Goal: Check status: Check status

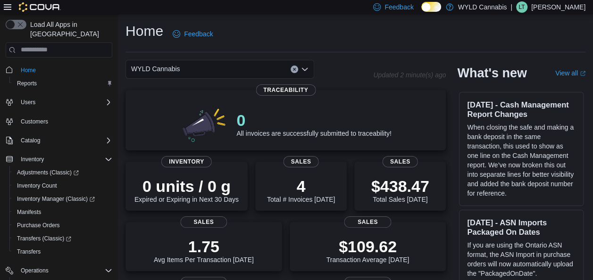
scroll to position [150, 0]
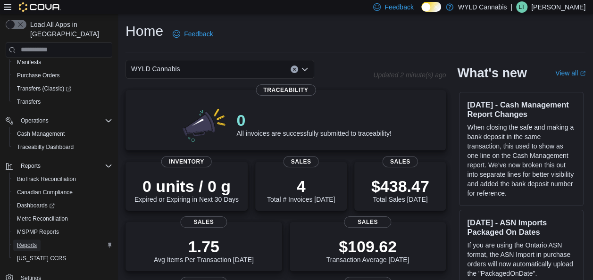
click at [30, 241] on span "Reports" at bounding box center [27, 245] width 20 height 8
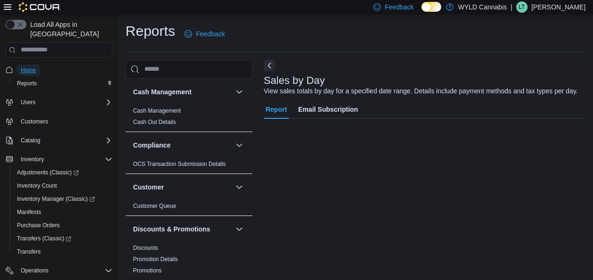
click at [32, 66] on span "Home" at bounding box center [28, 70] width 15 height 8
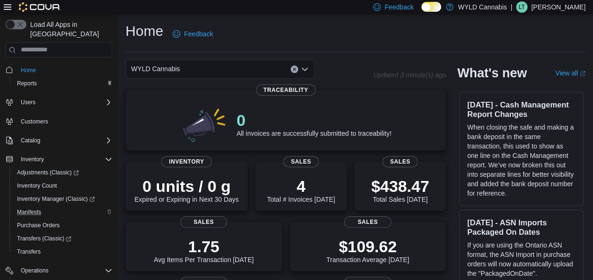
scroll to position [150, 0]
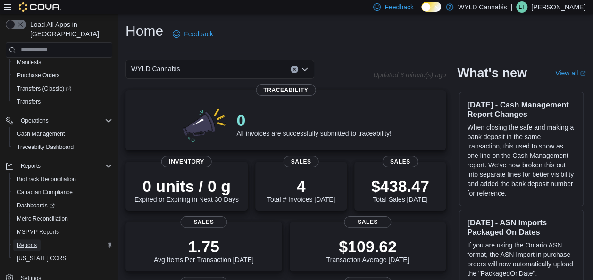
click at [36, 241] on span "Reports" at bounding box center [27, 245] width 20 height 8
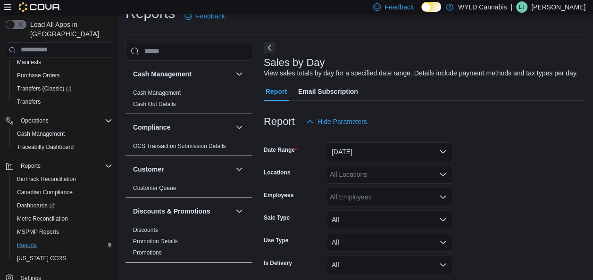
scroll to position [22, 0]
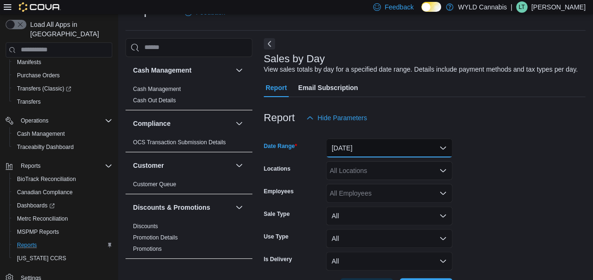
click at [442, 145] on button "[DATE]" at bounding box center [389, 148] width 126 height 19
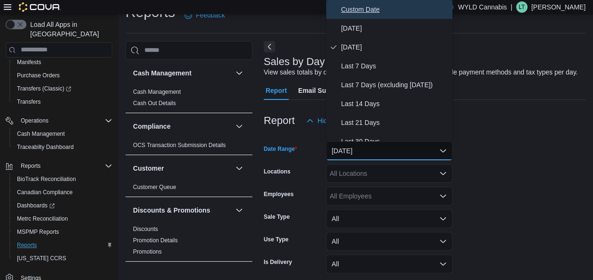
click at [374, 11] on span "Custom Date" at bounding box center [395, 9] width 108 height 11
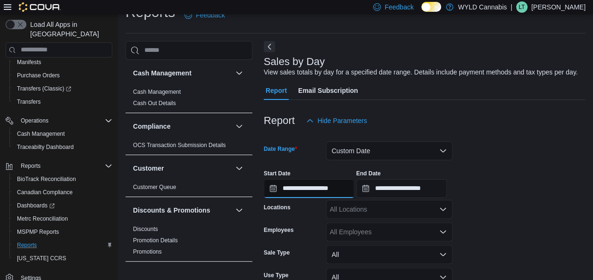
click at [349, 191] on input "**********" at bounding box center [309, 188] width 91 height 19
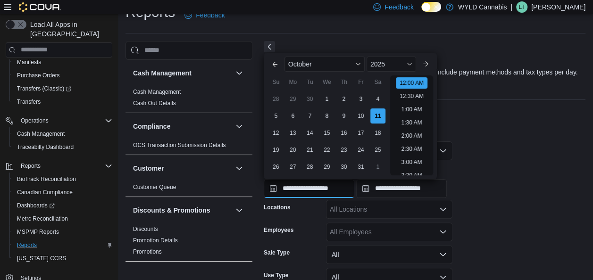
scroll to position [29, 0]
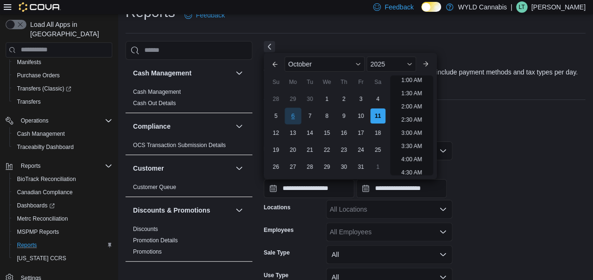
click at [289, 115] on div "6" at bounding box center [292, 116] width 17 height 17
type input "**********"
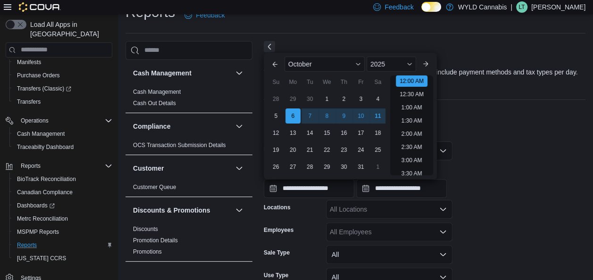
click at [567, 207] on form "**********" at bounding box center [425, 233] width 322 height 206
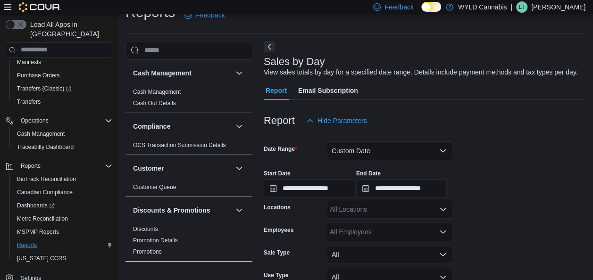
scroll to position [93, 0]
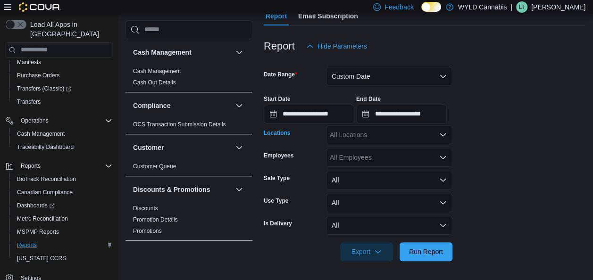
click at [443, 137] on icon "Open list of options" at bounding box center [443, 135] width 8 height 8
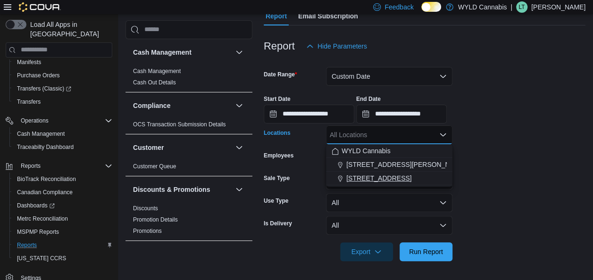
click at [386, 179] on span "[STREET_ADDRESS]" at bounding box center [378, 178] width 65 height 9
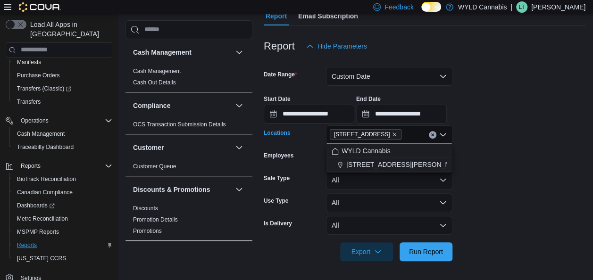
click at [518, 174] on form "**********" at bounding box center [425, 159] width 322 height 206
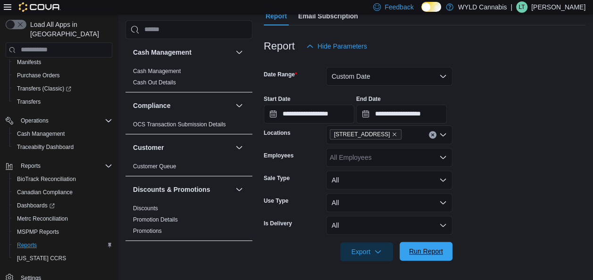
click at [439, 254] on span "Run Report" at bounding box center [426, 251] width 34 height 9
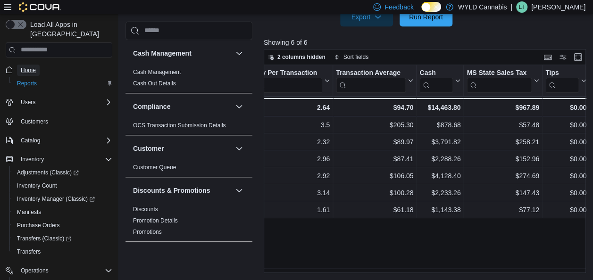
click at [31, 66] on span "Home" at bounding box center [28, 70] width 15 height 8
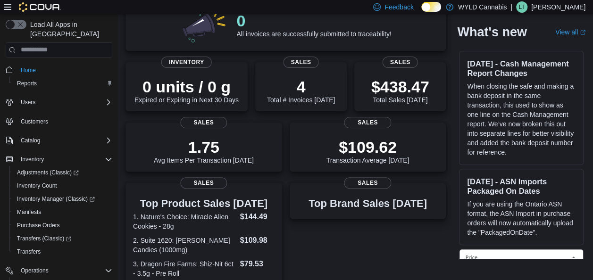
scroll to position [106, 0]
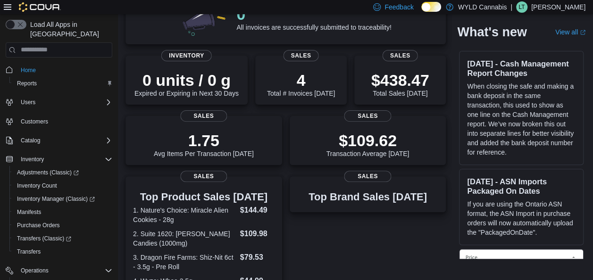
click at [456, 222] on div "WYLD Cannabis Updated 4 minute(s) ago 0 All invoices are successfully submitted…" at bounding box center [355, 237] width 460 height 566
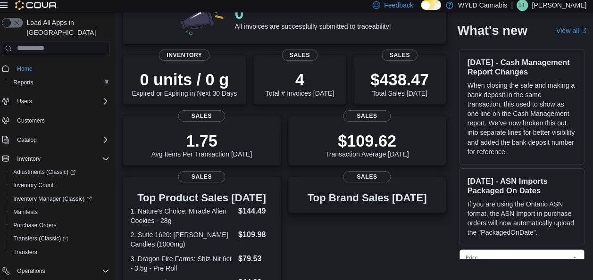
scroll to position [105, 0]
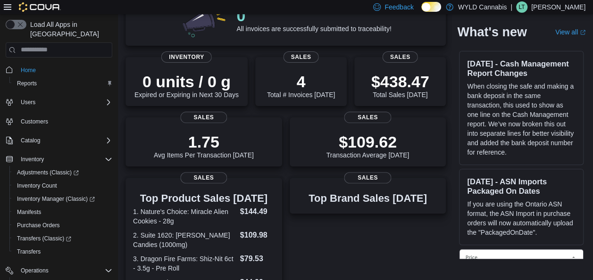
drag, startPoint x: 455, startPoint y: 220, endPoint x: 458, endPoint y: 234, distance: 15.1
click at [458, 234] on div "WYLD Cannabis Updated 4 minute(s) ago 0 All invoices are successfully submitted…" at bounding box center [355, 238] width 460 height 566
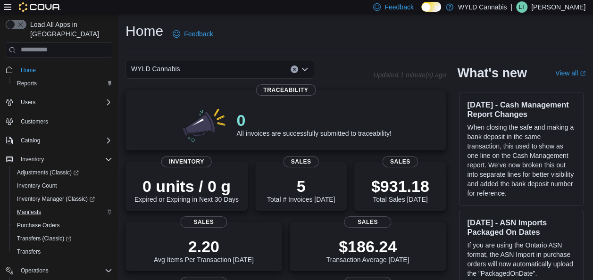
scroll to position [150, 0]
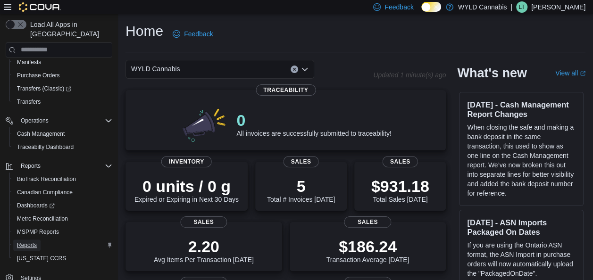
click at [30, 241] on span "Reports" at bounding box center [27, 245] width 20 height 8
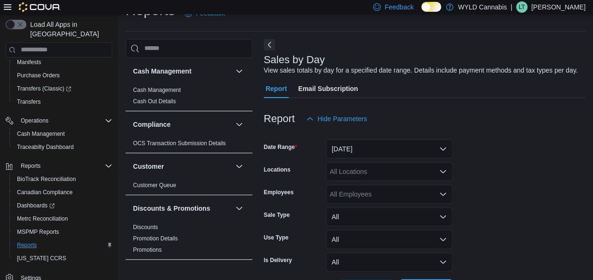
scroll to position [22, 0]
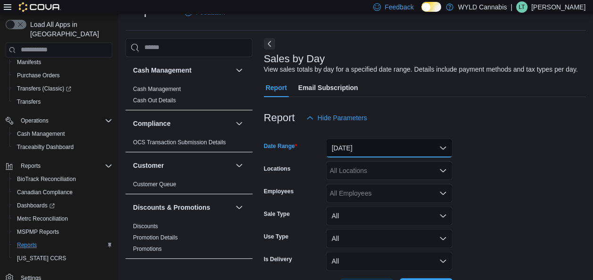
click at [442, 142] on button "[DATE]" at bounding box center [389, 148] width 126 height 19
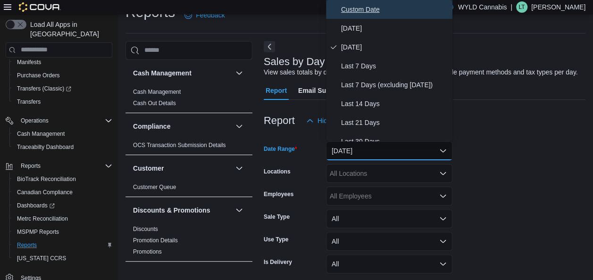
click at [372, 8] on span "Custom Date" at bounding box center [395, 9] width 108 height 11
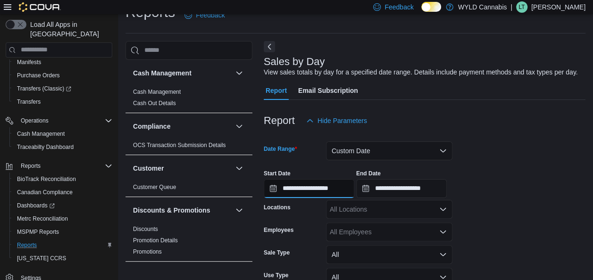
click at [352, 194] on input "**********" at bounding box center [309, 188] width 91 height 19
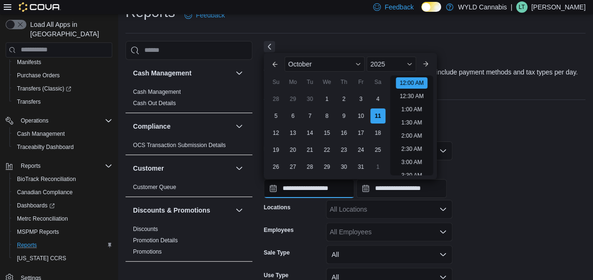
scroll to position [29, 0]
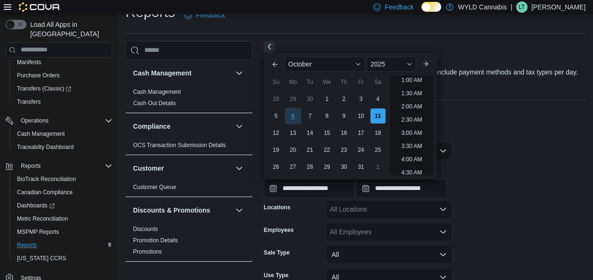
click at [296, 118] on div "6" at bounding box center [292, 116] width 17 height 17
type input "**********"
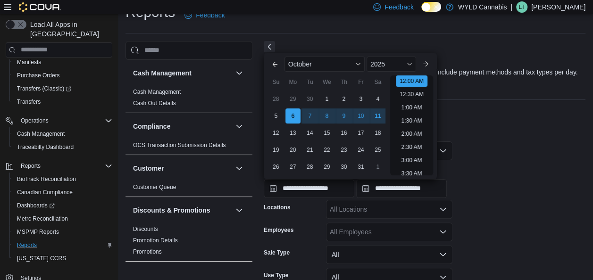
click at [535, 182] on div "**********" at bounding box center [425, 180] width 322 height 36
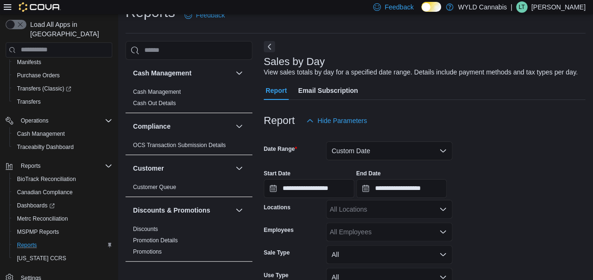
scroll to position [93, 0]
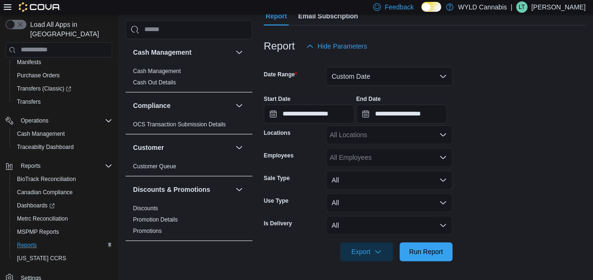
click at [443, 136] on icon "Open list of options" at bounding box center [443, 135] width 8 height 8
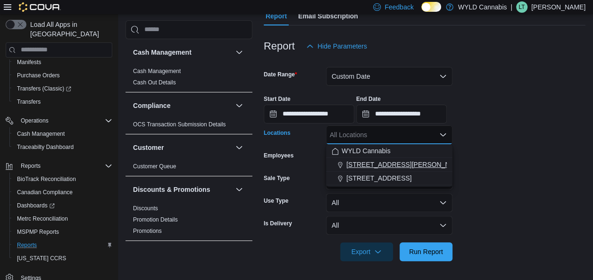
click at [382, 161] on span "[STREET_ADDRESS][PERSON_NAME]" at bounding box center [406, 164] width 120 height 9
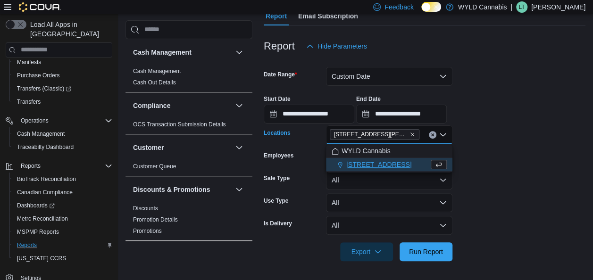
click at [509, 181] on form "**********" at bounding box center [425, 159] width 322 height 206
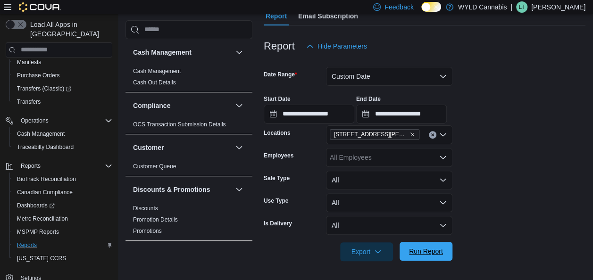
click at [441, 249] on span "Run Report" at bounding box center [426, 251] width 34 height 9
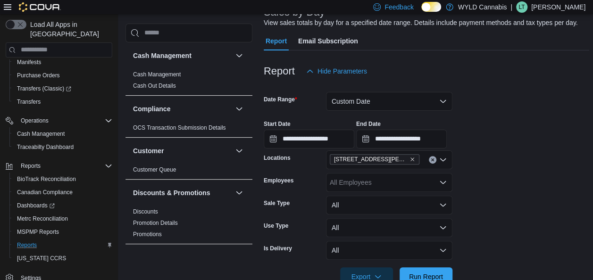
scroll to position [91, 0]
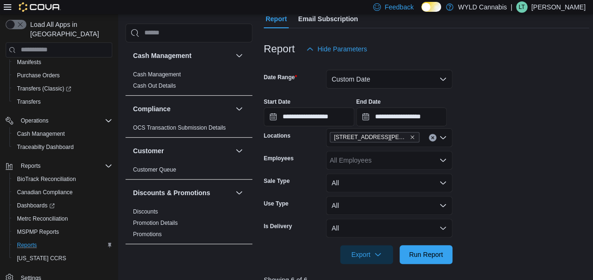
click at [430, 135] on button "Clear input" at bounding box center [433, 138] width 8 height 8
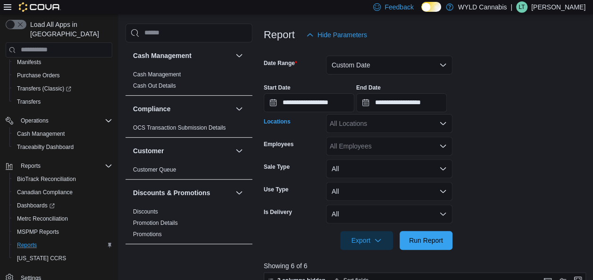
scroll to position [103, 0]
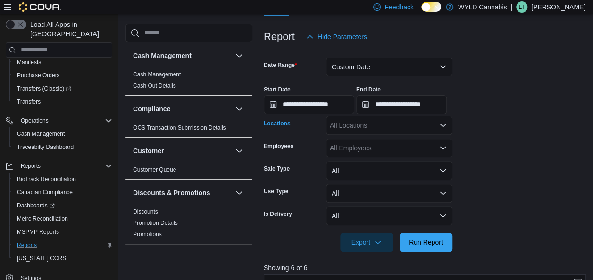
click at [448, 125] on div "All Locations Combo box. Selected. Combo box input. All Locations. Type some te…" at bounding box center [389, 125] width 126 height 19
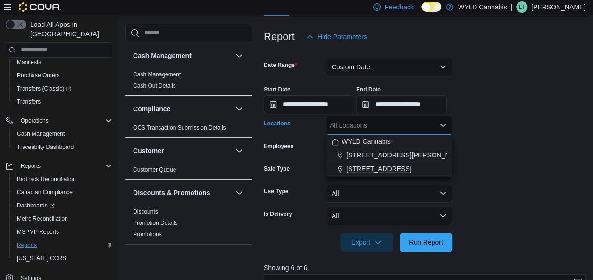
click at [379, 168] on span "[STREET_ADDRESS]" at bounding box center [378, 168] width 65 height 9
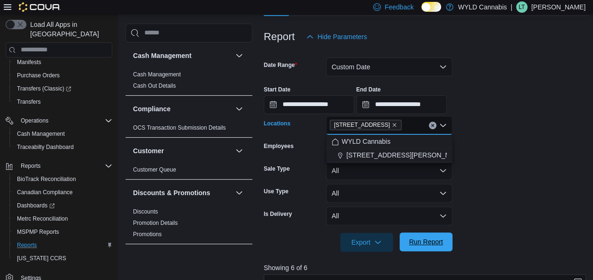
click at [421, 243] on span "Run Report" at bounding box center [426, 241] width 34 height 9
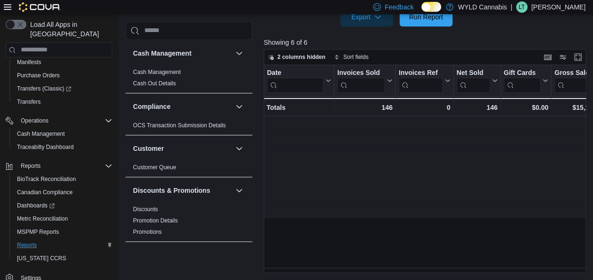
scroll to position [0, 835]
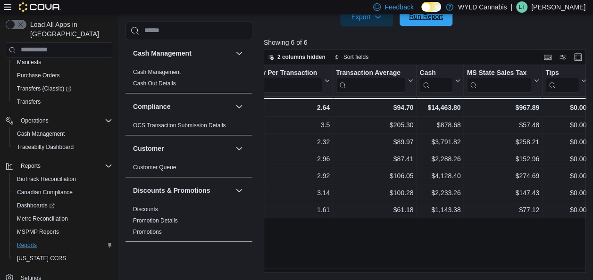
click at [414, 21] on span "Run Report" at bounding box center [426, 16] width 42 height 19
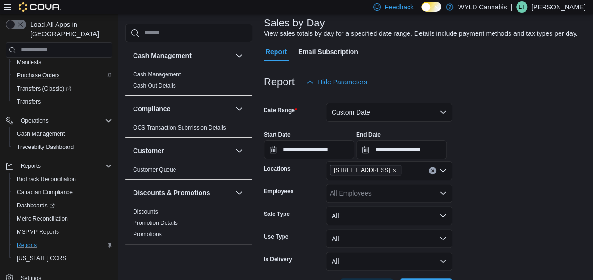
scroll to position [0, 0]
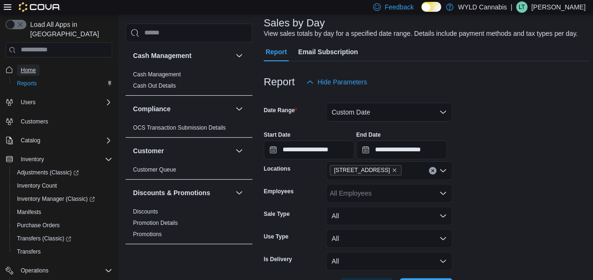
click at [32, 66] on span "Home" at bounding box center [28, 70] width 15 height 8
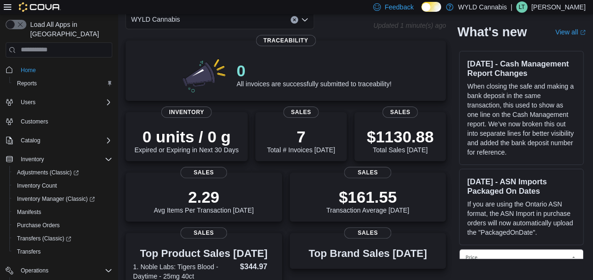
scroll to position [49, 0]
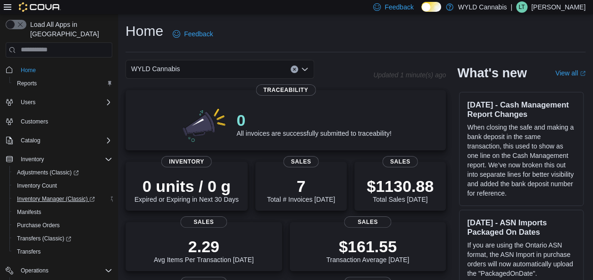
scroll to position [150, 0]
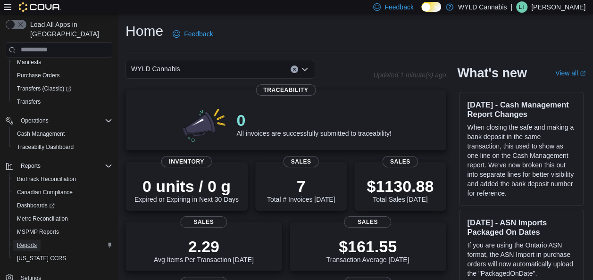
click at [30, 241] on span "Reports" at bounding box center [27, 245] width 20 height 8
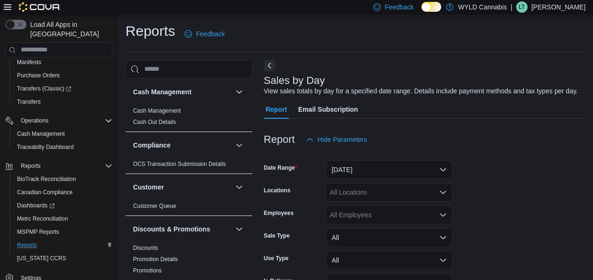
scroll to position [22, 0]
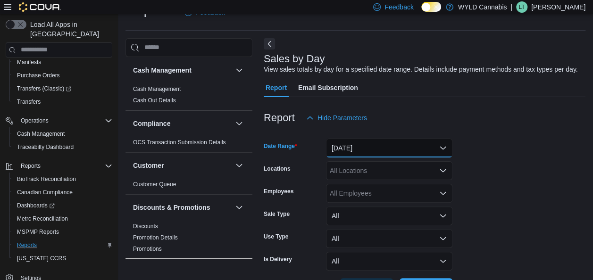
click at [432, 145] on button "[DATE]" at bounding box center [389, 148] width 126 height 19
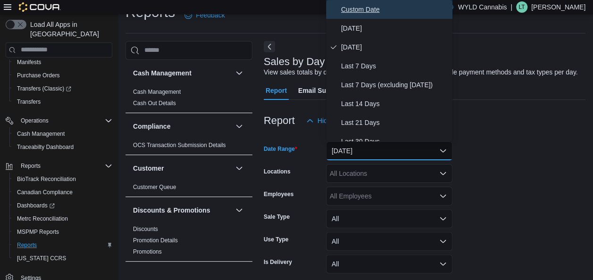
click at [369, 12] on span "Custom Date" at bounding box center [395, 9] width 108 height 11
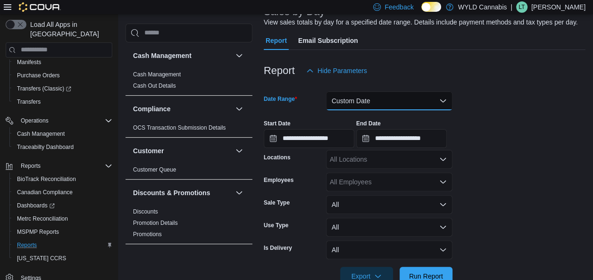
scroll to position [69, 0]
click at [350, 136] on input "**********" at bounding box center [309, 138] width 91 height 19
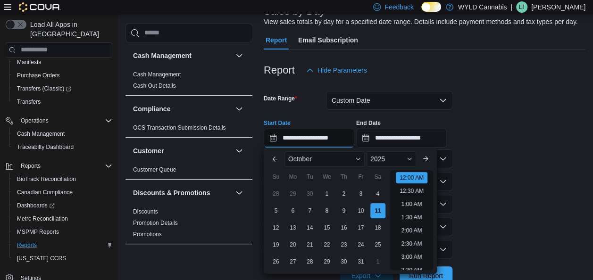
scroll to position [29, 0]
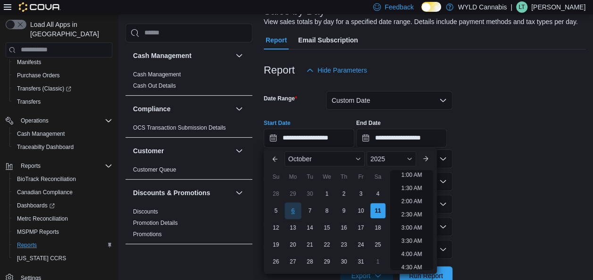
click at [290, 208] on div "6" at bounding box center [292, 210] width 17 height 17
type input "**********"
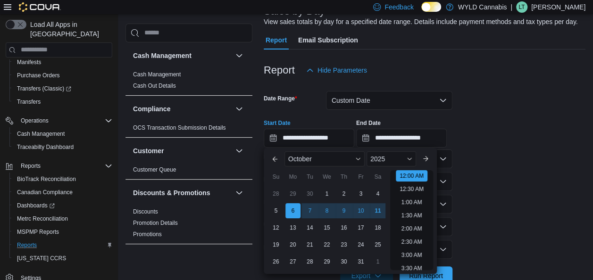
click at [471, 193] on form "**********" at bounding box center [425, 183] width 322 height 206
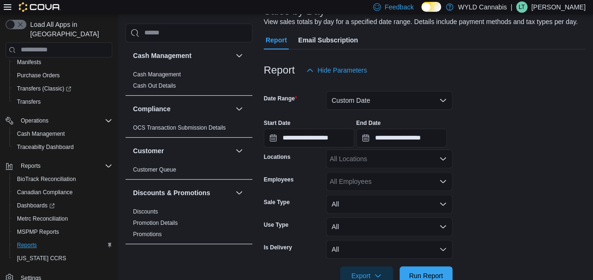
scroll to position [93, 0]
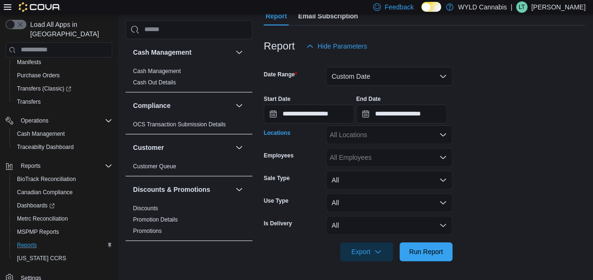
click at [448, 134] on div "All Locations" at bounding box center [389, 134] width 126 height 19
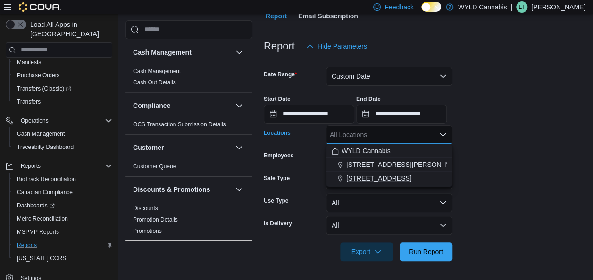
click at [383, 184] on button "[STREET_ADDRESS]" at bounding box center [389, 179] width 126 height 14
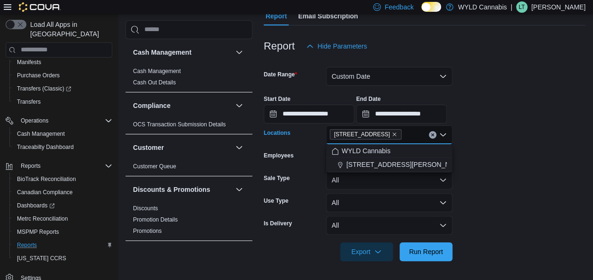
click at [490, 199] on form "**********" at bounding box center [425, 159] width 322 height 206
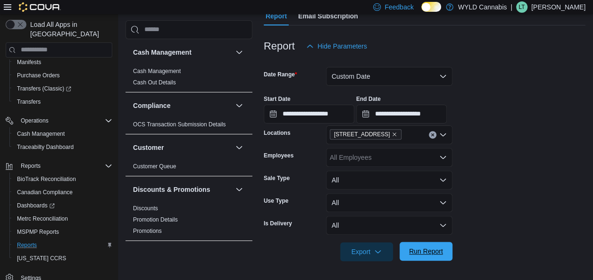
click at [440, 244] on span "Run Report" at bounding box center [426, 251] width 42 height 19
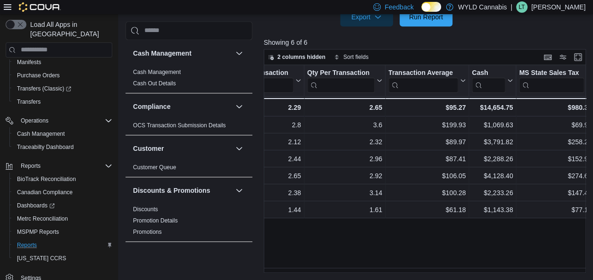
scroll to position [0, 835]
